Goal: Transaction & Acquisition: Purchase product/service

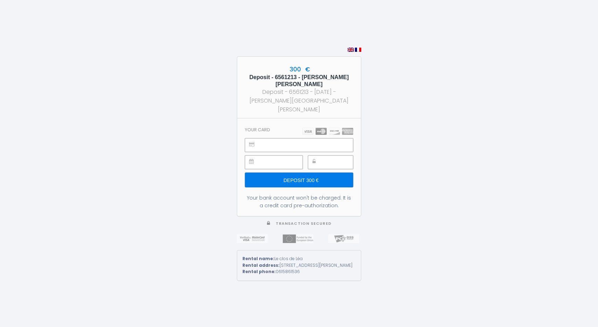
click at [309, 173] on input "Deposit 300 €" at bounding box center [299, 180] width 108 height 15
